Goal: Transaction & Acquisition: Purchase product/service

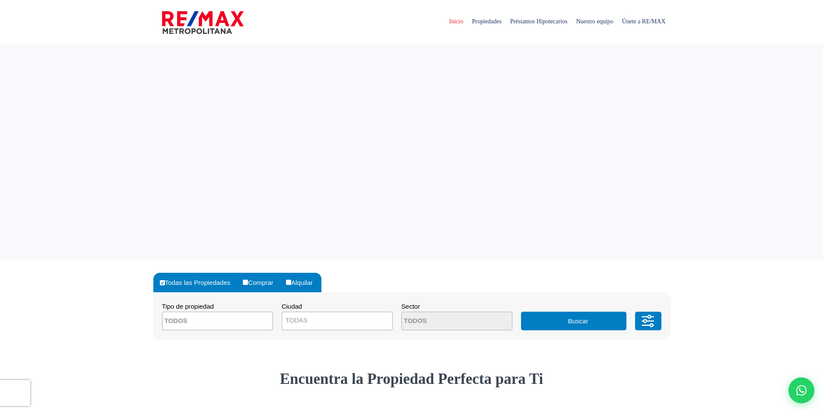
select select
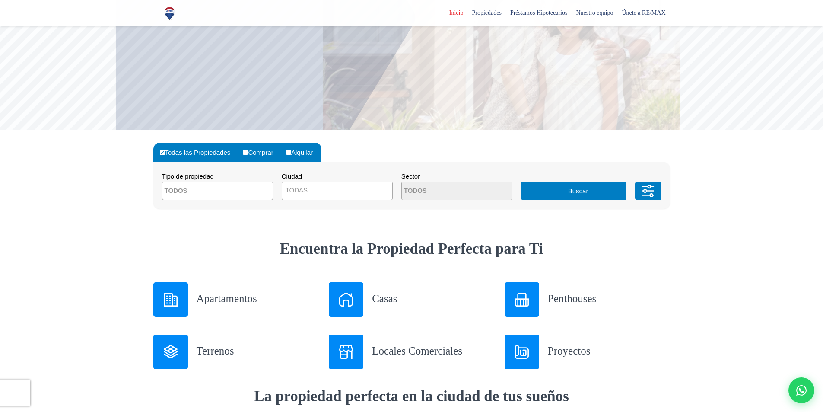
scroll to position [216, 0]
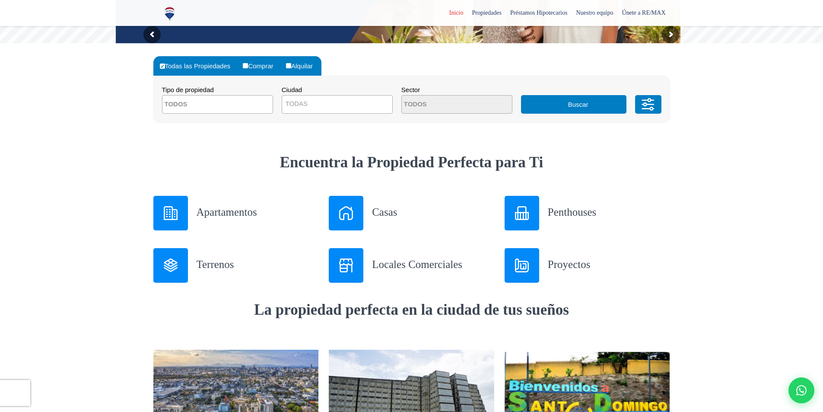
click at [341, 216] on img at bounding box center [346, 213] width 14 height 14
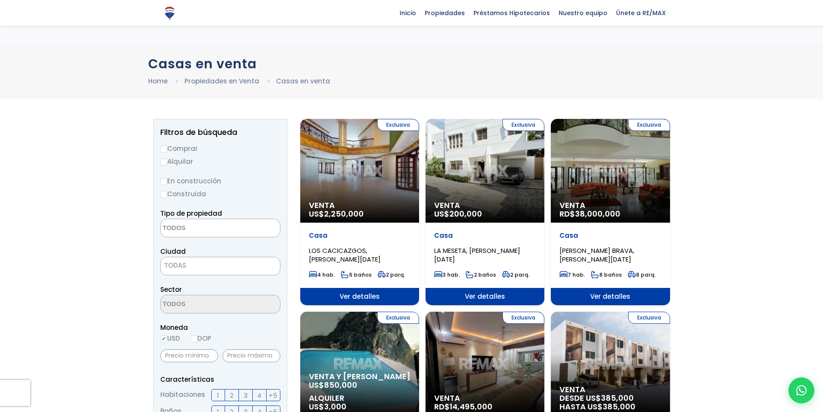
select select
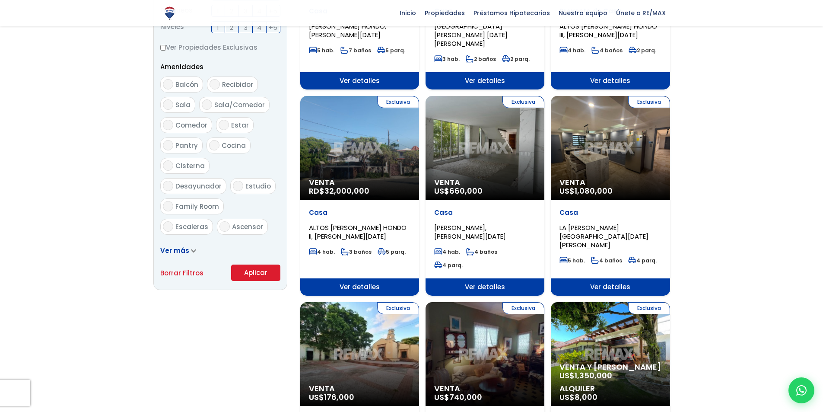
scroll to position [432, 0]
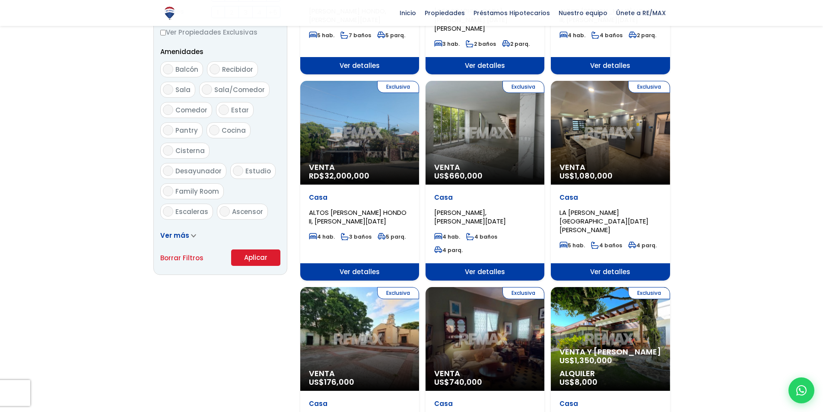
click at [504, 163] on span "Venta" at bounding box center [484, 167] width 101 height 9
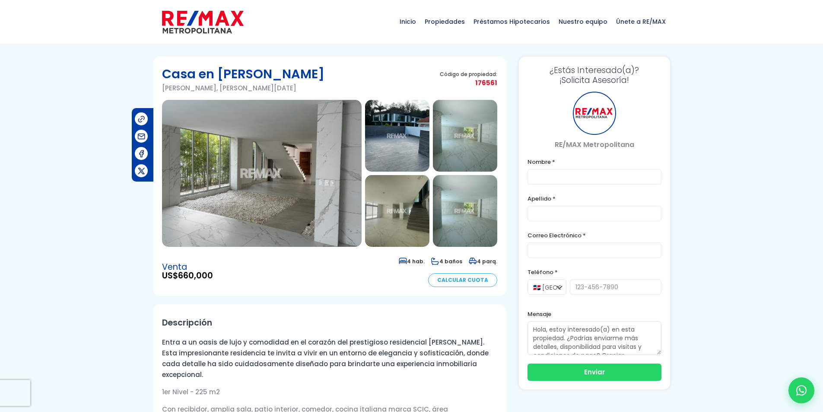
click at [373, 139] on img at bounding box center [397, 136] width 64 height 72
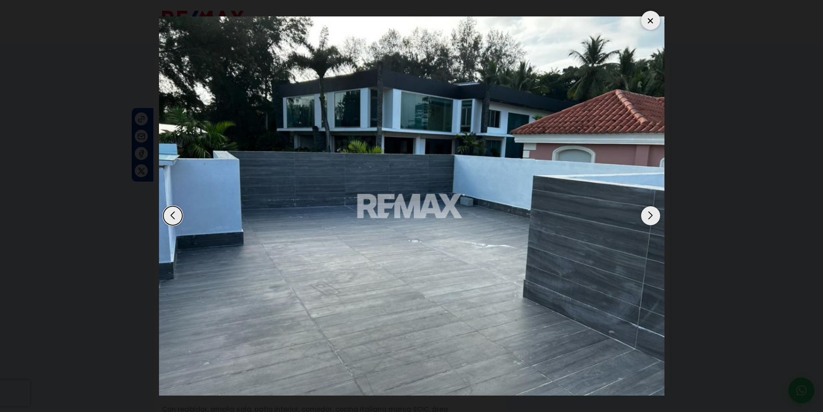
click at [647, 215] on div "Next slide" at bounding box center [650, 215] width 19 height 19
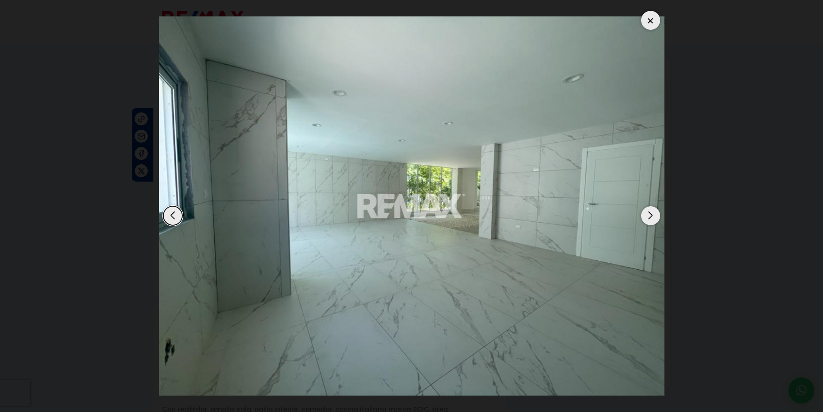
click at [647, 215] on div "Next slide" at bounding box center [650, 215] width 19 height 19
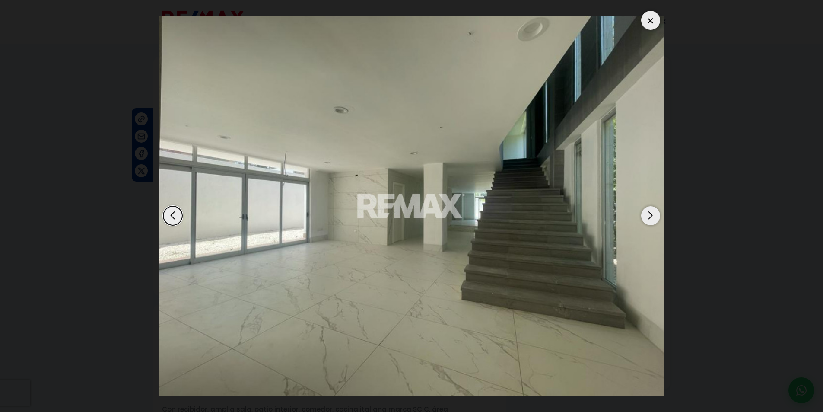
click at [647, 215] on div "Next slide" at bounding box center [650, 215] width 19 height 19
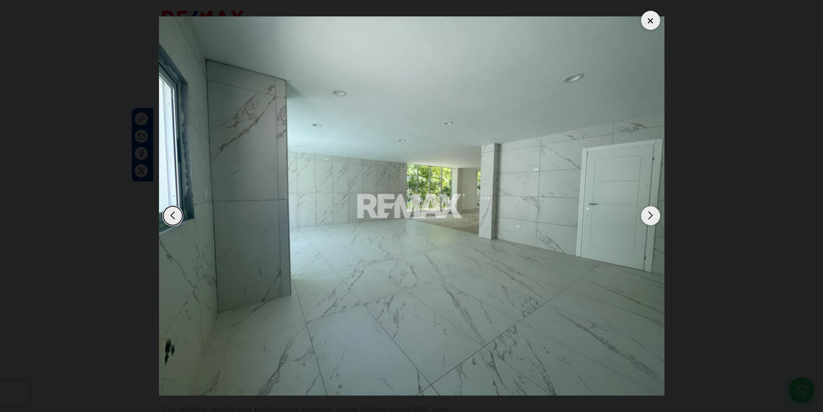
click at [647, 215] on div "Next slide" at bounding box center [650, 215] width 19 height 19
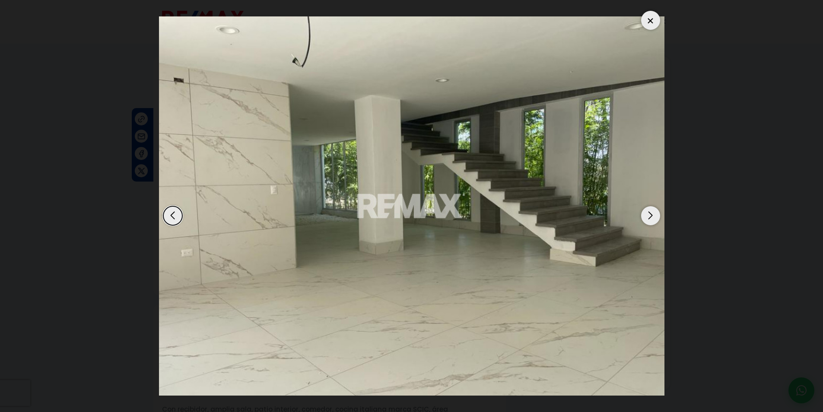
click at [647, 215] on div "Next slide" at bounding box center [650, 215] width 19 height 19
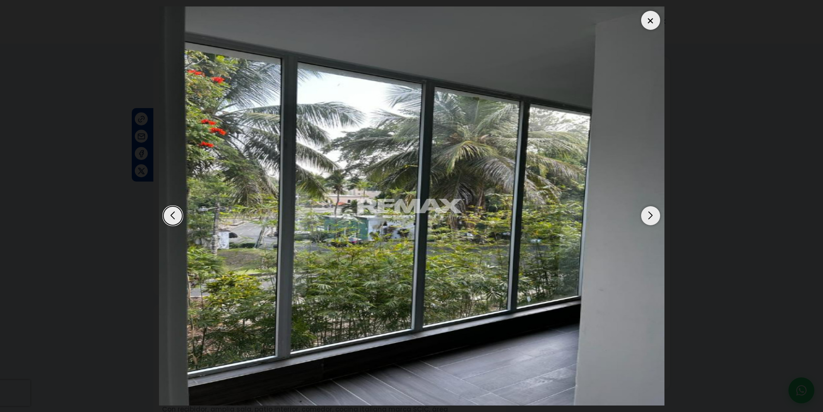
click at [651, 215] on div "Next slide" at bounding box center [650, 215] width 19 height 19
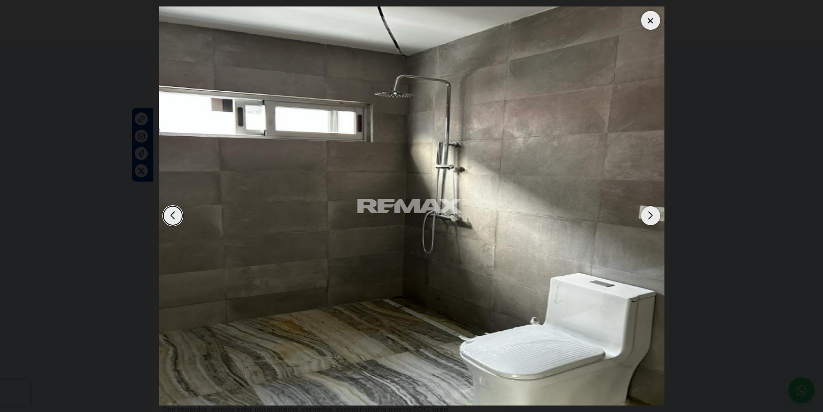
click at [651, 215] on div "Next slide" at bounding box center [650, 215] width 19 height 19
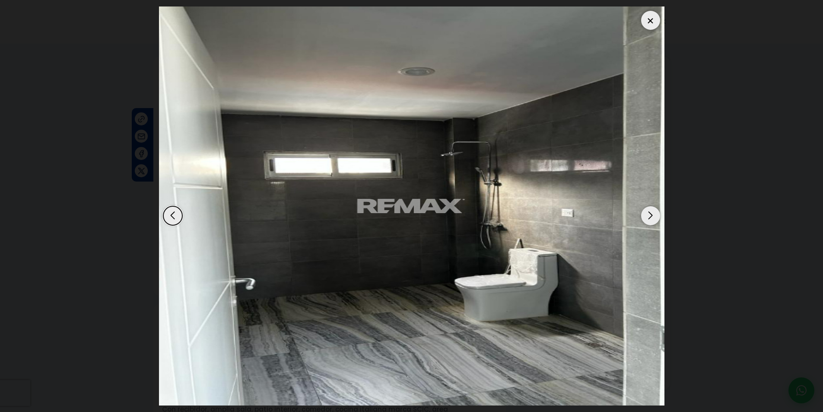
click at [651, 215] on div "Next slide" at bounding box center [650, 215] width 19 height 19
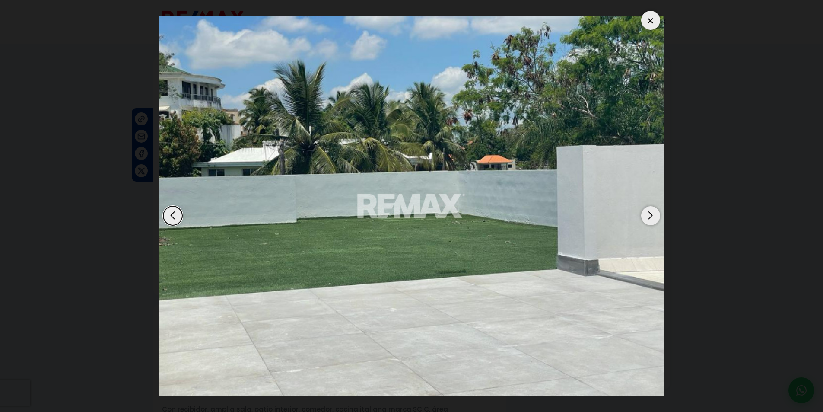
click at [651, 215] on div "Next slide" at bounding box center [650, 215] width 19 height 19
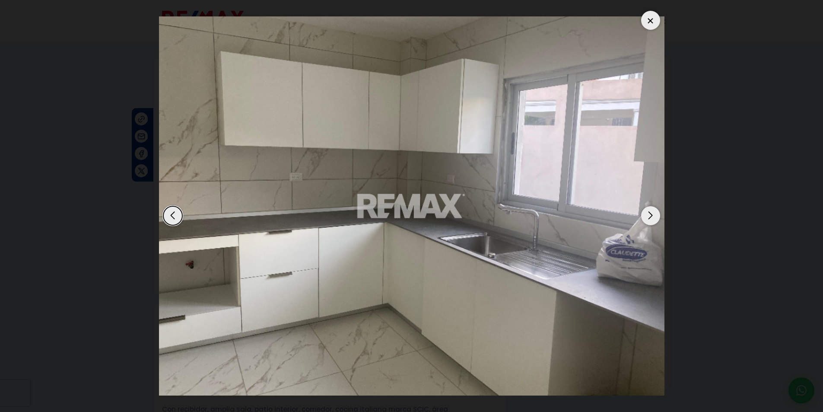
click at [651, 215] on div "Next slide" at bounding box center [650, 215] width 19 height 19
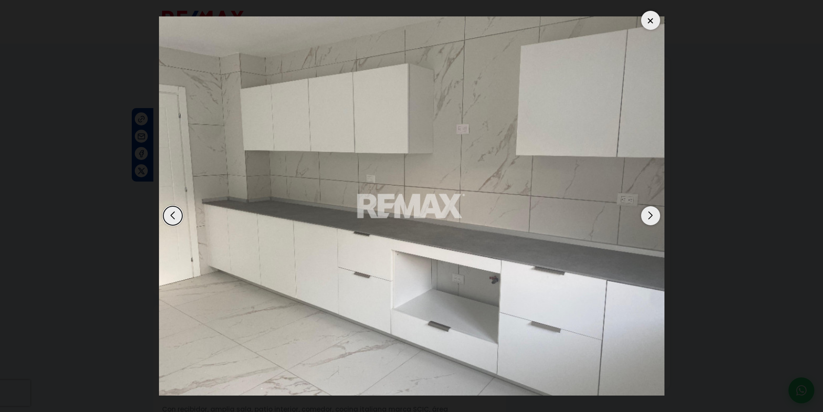
click at [651, 215] on div "Next slide" at bounding box center [650, 215] width 19 height 19
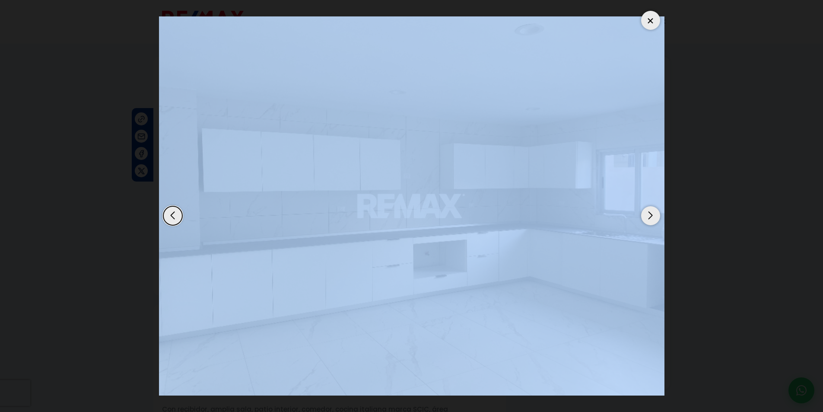
click at [651, 215] on div "Next slide" at bounding box center [650, 215] width 19 height 19
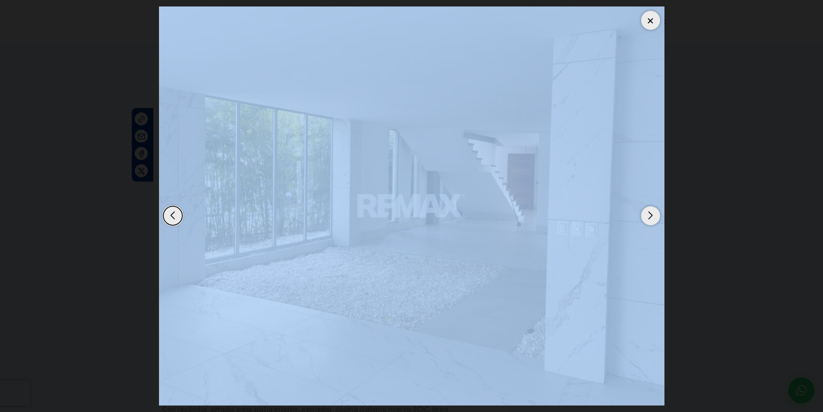
click at [651, 215] on div "Next slide" at bounding box center [650, 215] width 19 height 19
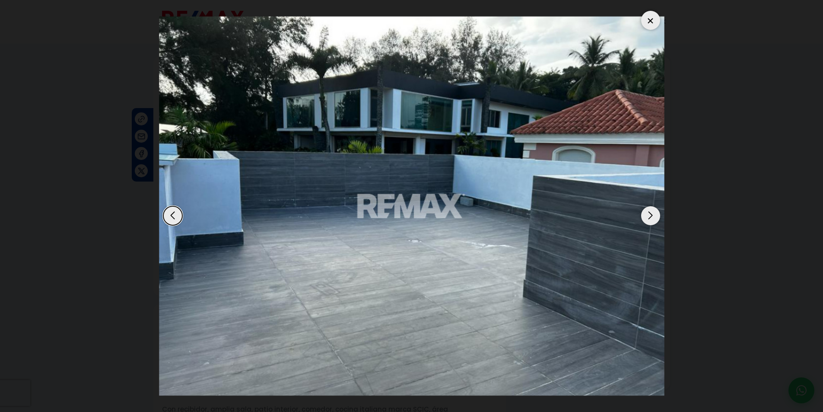
click at [671, 200] on dialog at bounding box center [411, 206] width 518 height 412
click at [650, 16] on div at bounding box center [650, 20] width 19 height 19
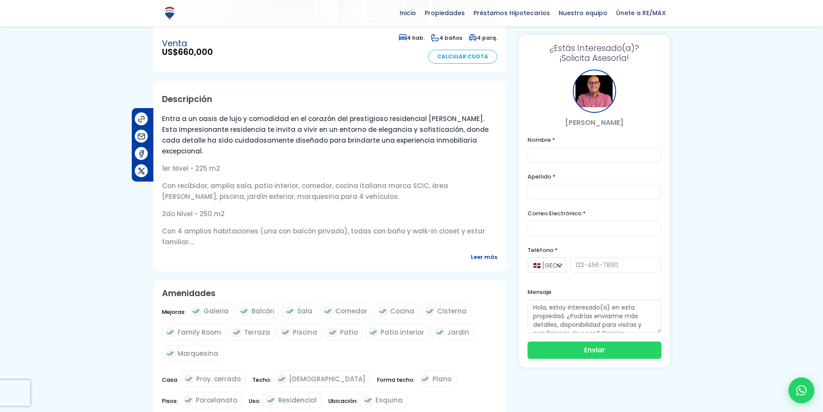
scroll to position [130, 0]
